Goal: Register for event/course

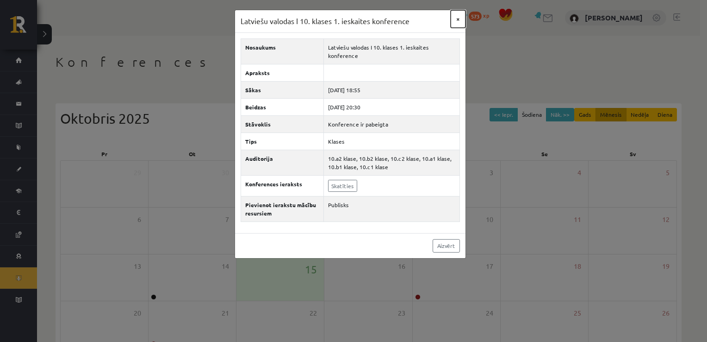
click at [456, 17] on button "×" at bounding box center [458, 19] width 15 height 18
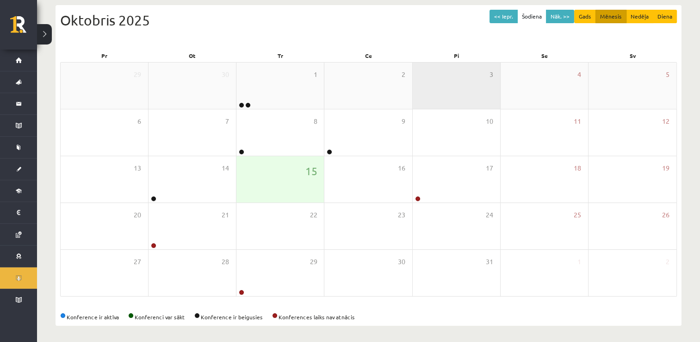
scroll to position [100, 0]
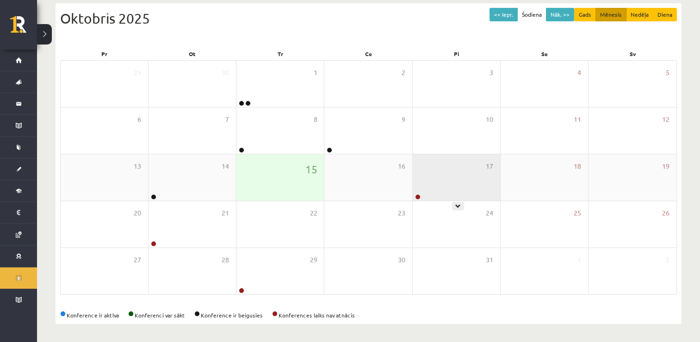
click at [458, 174] on div "17" at bounding box center [456, 177] width 87 height 46
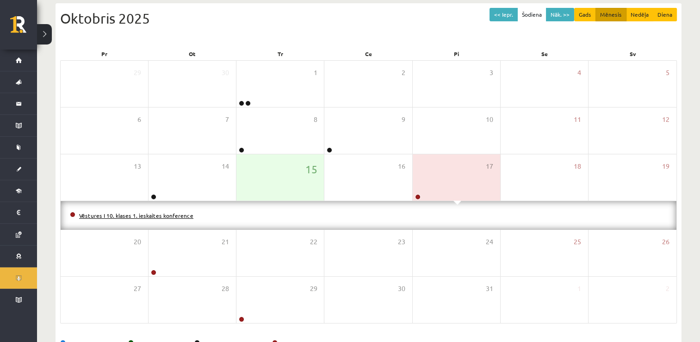
click at [181, 213] on link "Vēstures I 10. klases 1. ieskaites konference" at bounding box center [136, 215] width 114 height 7
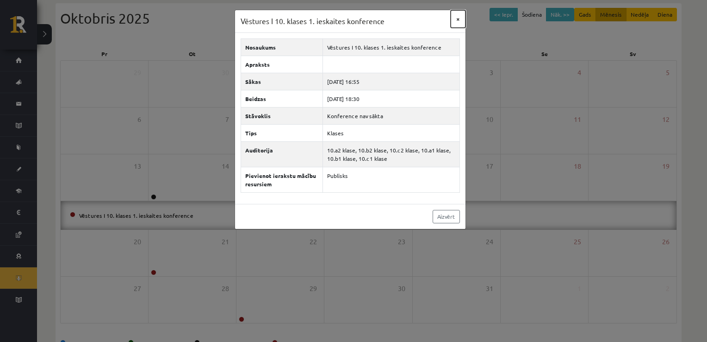
click at [456, 18] on button "×" at bounding box center [458, 19] width 15 height 18
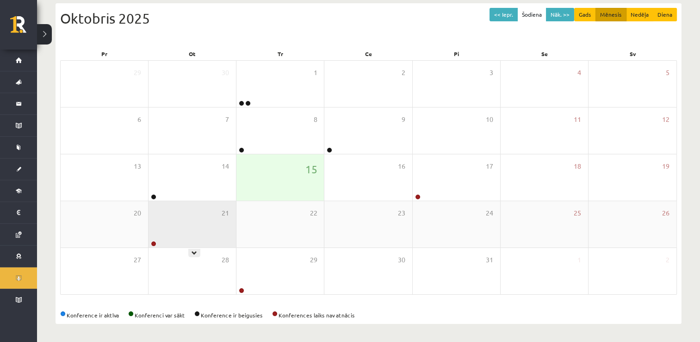
click at [183, 224] on div "21" at bounding box center [192, 224] width 87 height 46
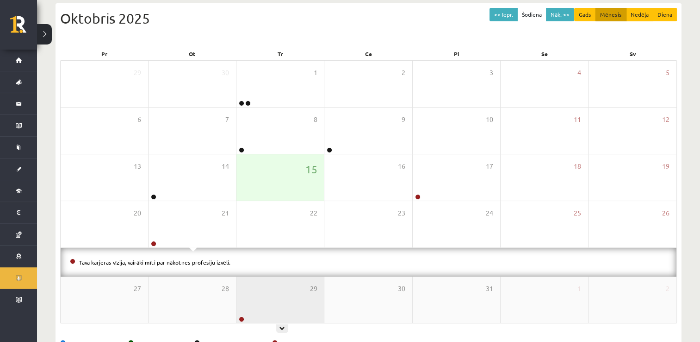
click at [271, 303] on div "29" at bounding box center [280, 299] width 87 height 46
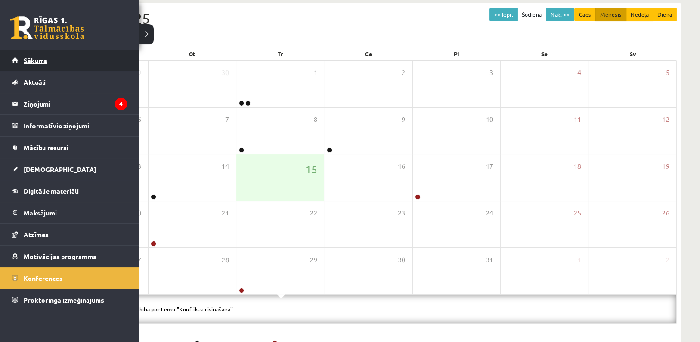
click at [25, 58] on span "Sākums" at bounding box center [36, 60] width 24 height 8
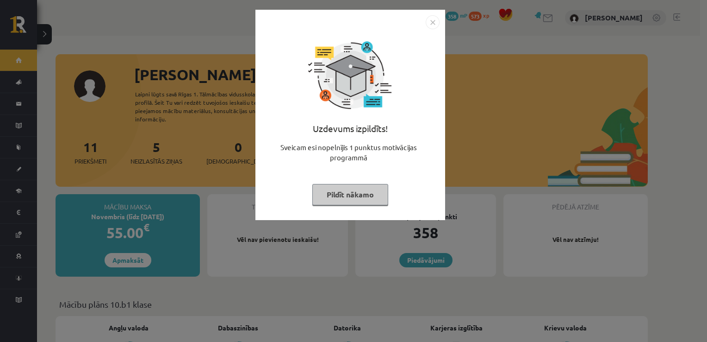
click at [433, 24] on img "Close" at bounding box center [433, 22] width 14 height 14
